Goal: Find specific page/section: Find specific page/section

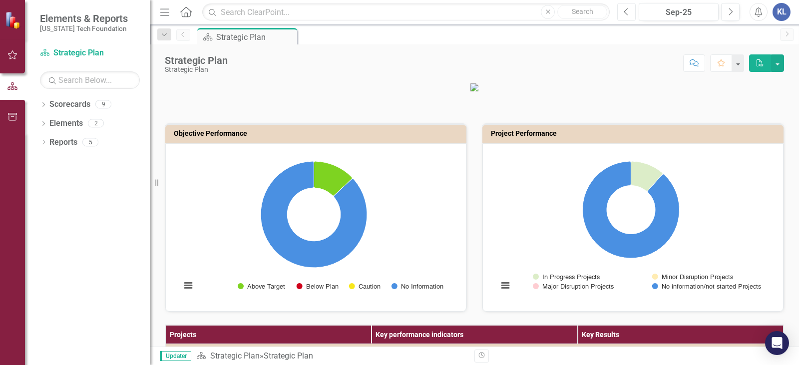
click at [629, 12] on icon "Previous" at bounding box center [625, 11] width 5 height 9
click at [164, 11] on icon "Menu" at bounding box center [164, 11] width 13 height 10
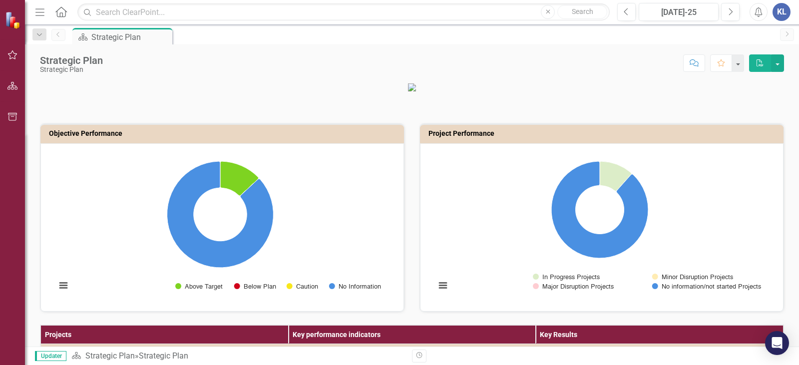
click at [42, 15] on icon "button" at bounding box center [39, 11] width 9 height 7
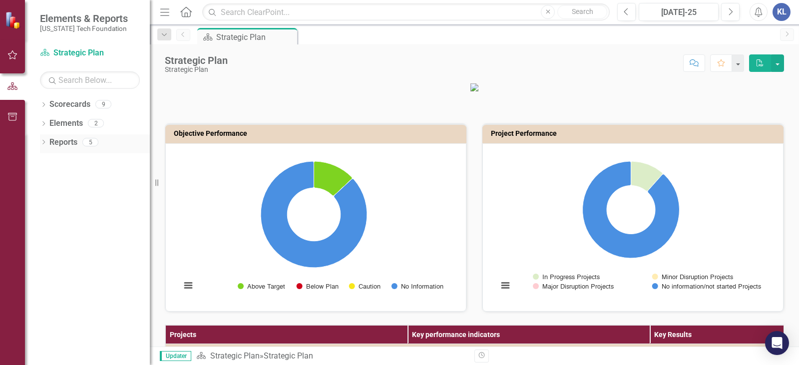
click at [41, 136] on div "Dropdown Reports 5" at bounding box center [95, 143] width 110 height 19
click at [43, 145] on icon "Dropdown" at bounding box center [43, 142] width 7 height 5
click at [49, 212] on icon "Dropdown" at bounding box center [47, 214] width 7 height 5
click at [63, 198] on div "Strategic Alignment" at bounding box center [101, 195] width 97 height 9
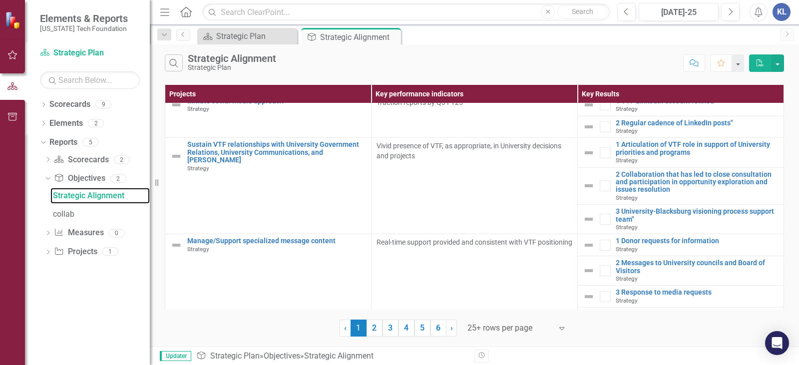
scroll to position [1447, 0]
